Goal: Task Accomplishment & Management: Manage account settings

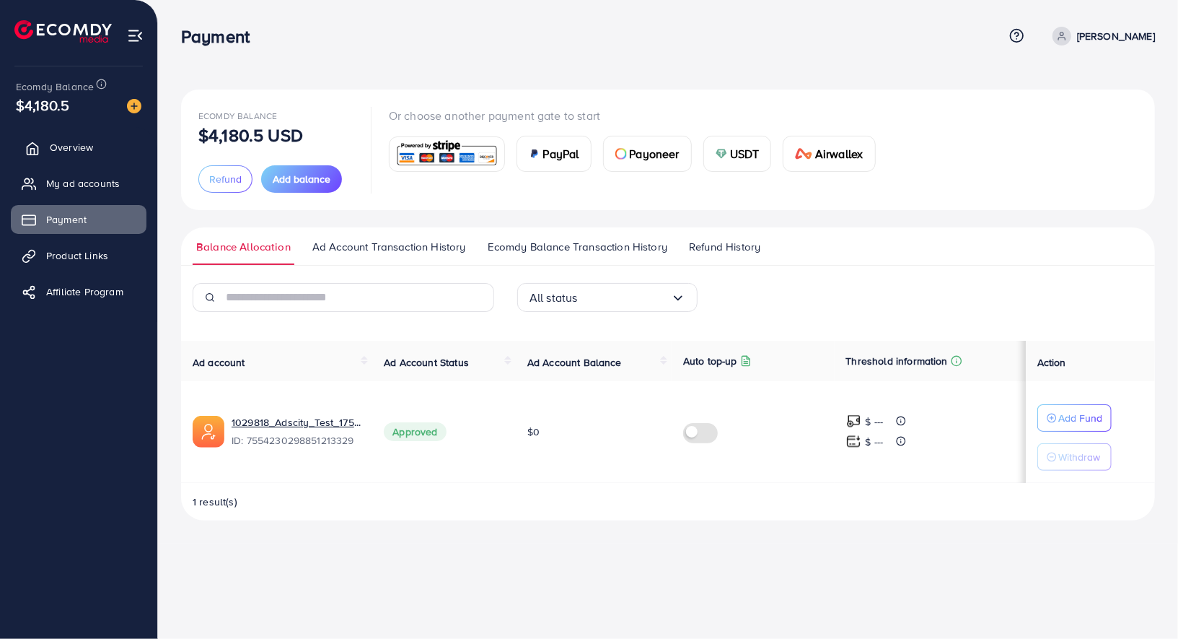
click at [98, 139] on link "Overview" at bounding box center [79, 147] width 136 height 29
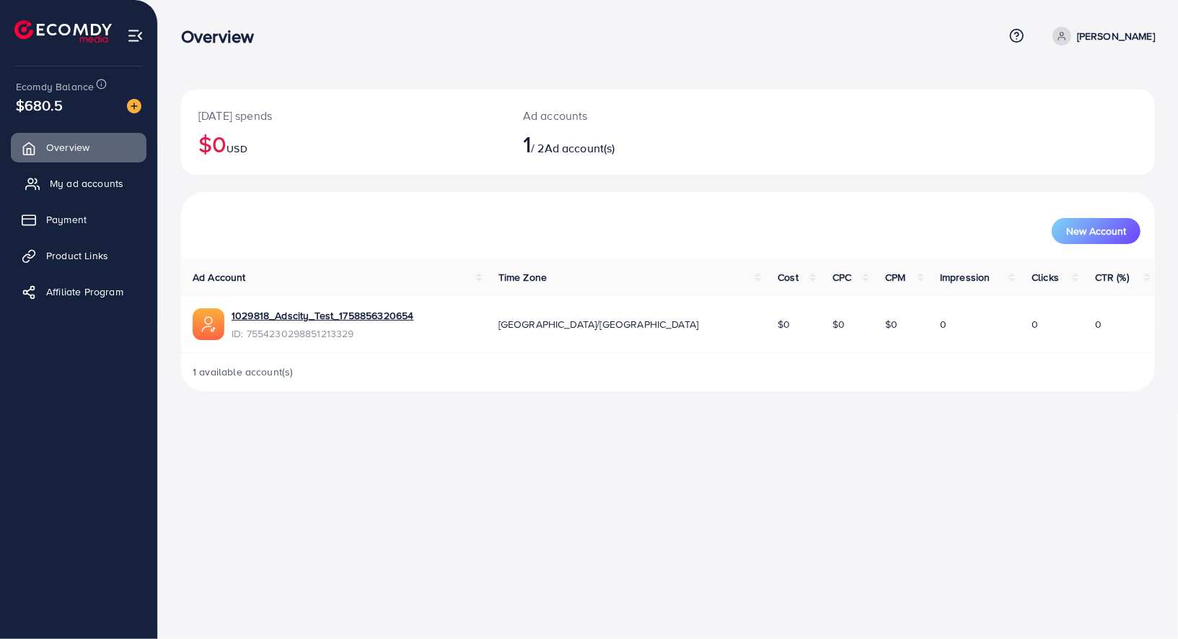
click at [108, 185] on span "My ad accounts" at bounding box center [87, 183] width 74 height 14
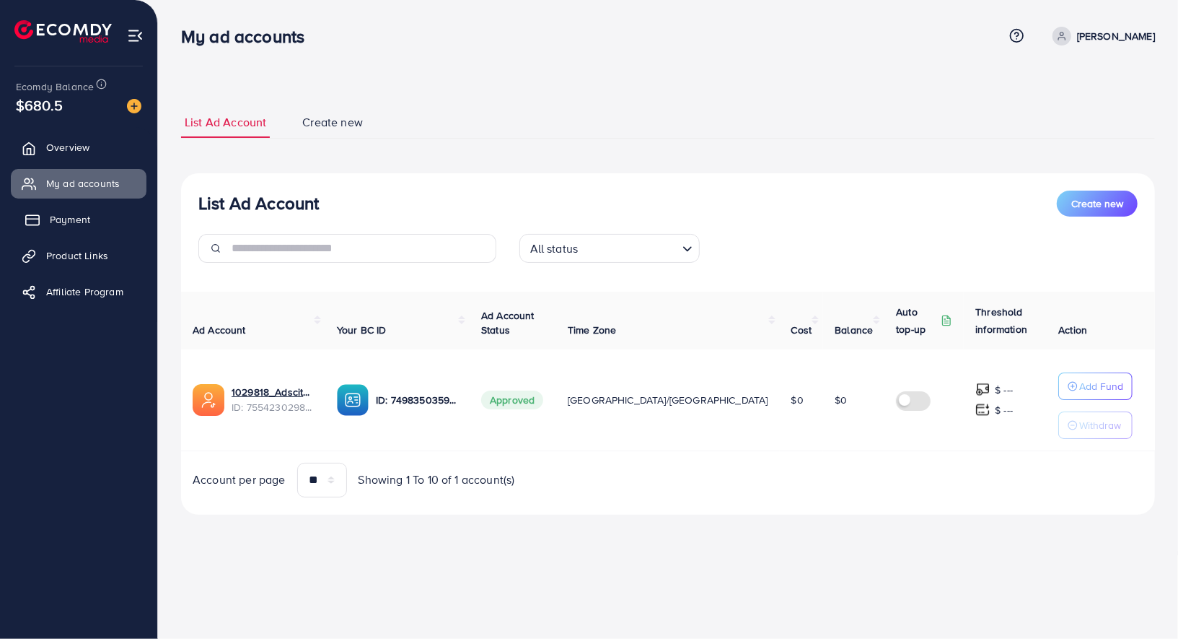
click at [51, 210] on link "Payment" at bounding box center [79, 219] width 136 height 29
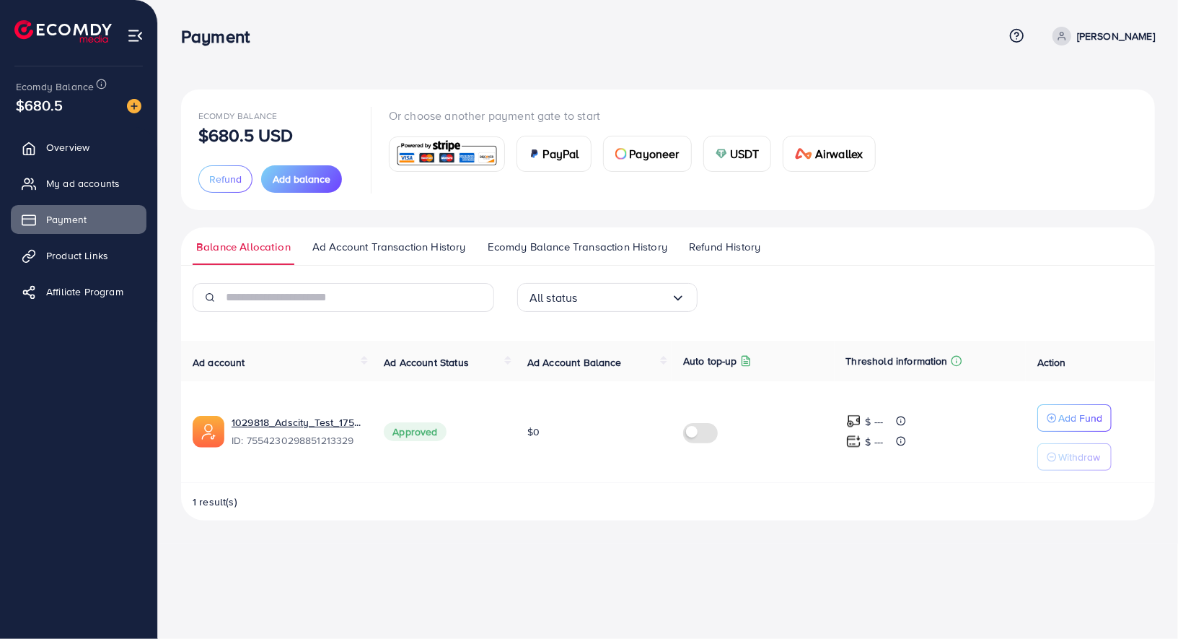
click at [591, 235] on ul "Balance Allocation Ad Account Transaction History Ecomdy Balance Transaction Hi…" at bounding box center [668, 246] width 974 height 38
click at [595, 245] on span "Ecomdy Balance Transaction History" at bounding box center [578, 247] width 180 height 16
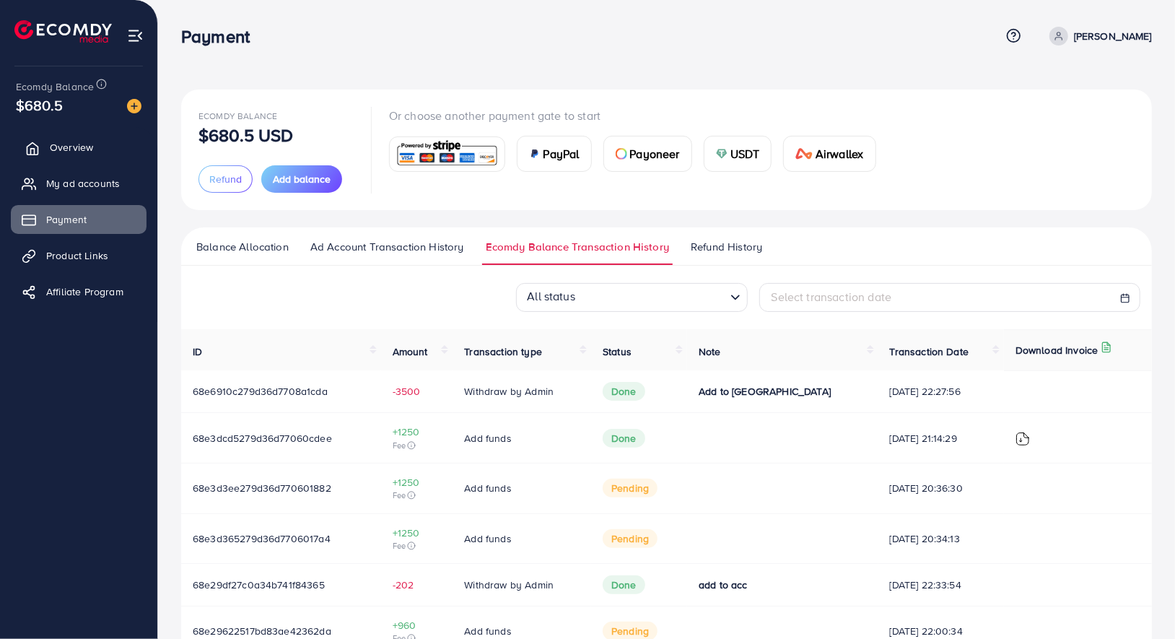
click at [76, 153] on span "Overview" at bounding box center [71, 147] width 43 height 14
